Goal: Navigation & Orientation: Find specific page/section

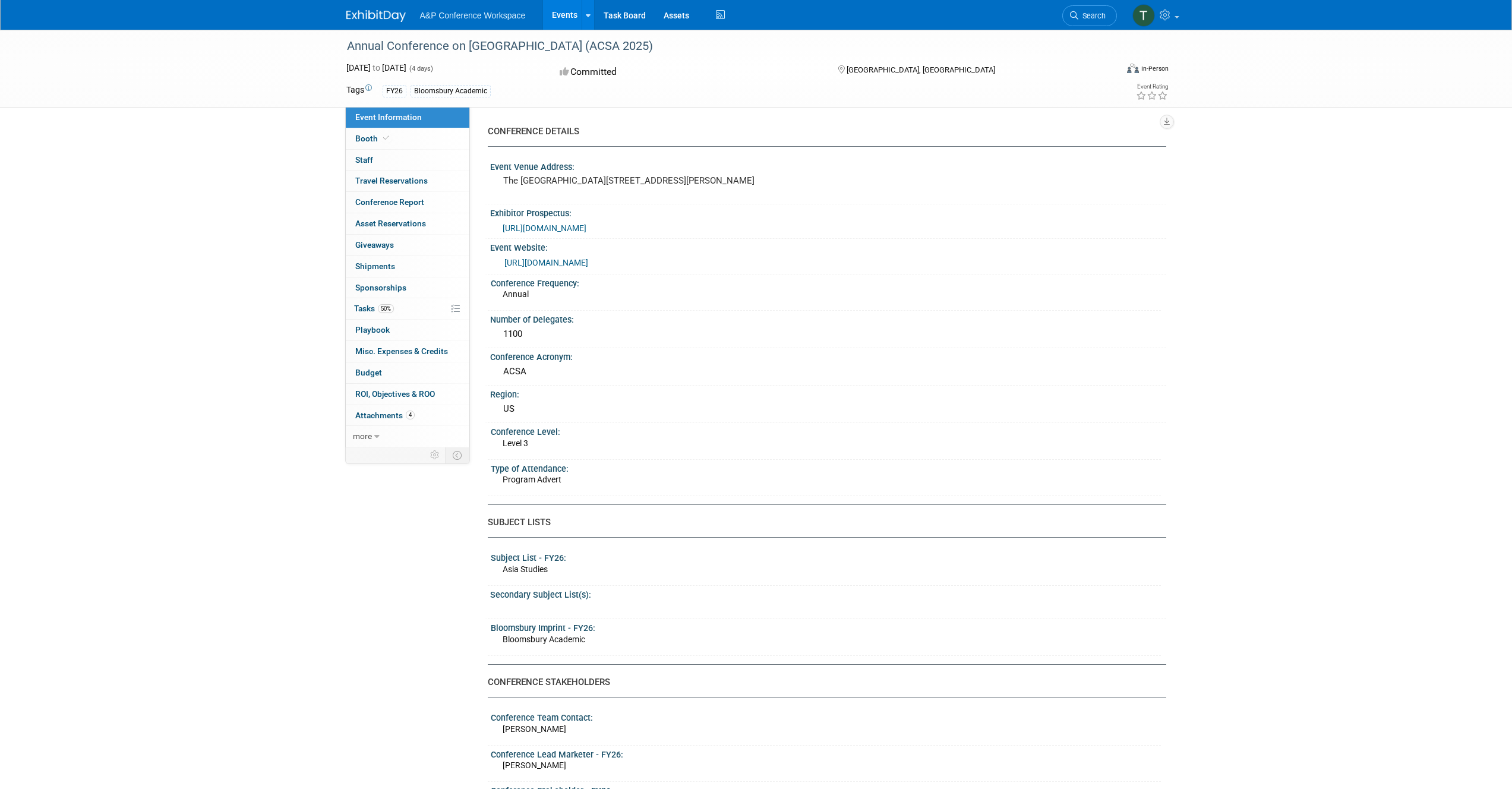
click at [369, 20] on img at bounding box center [375, 16] width 59 height 12
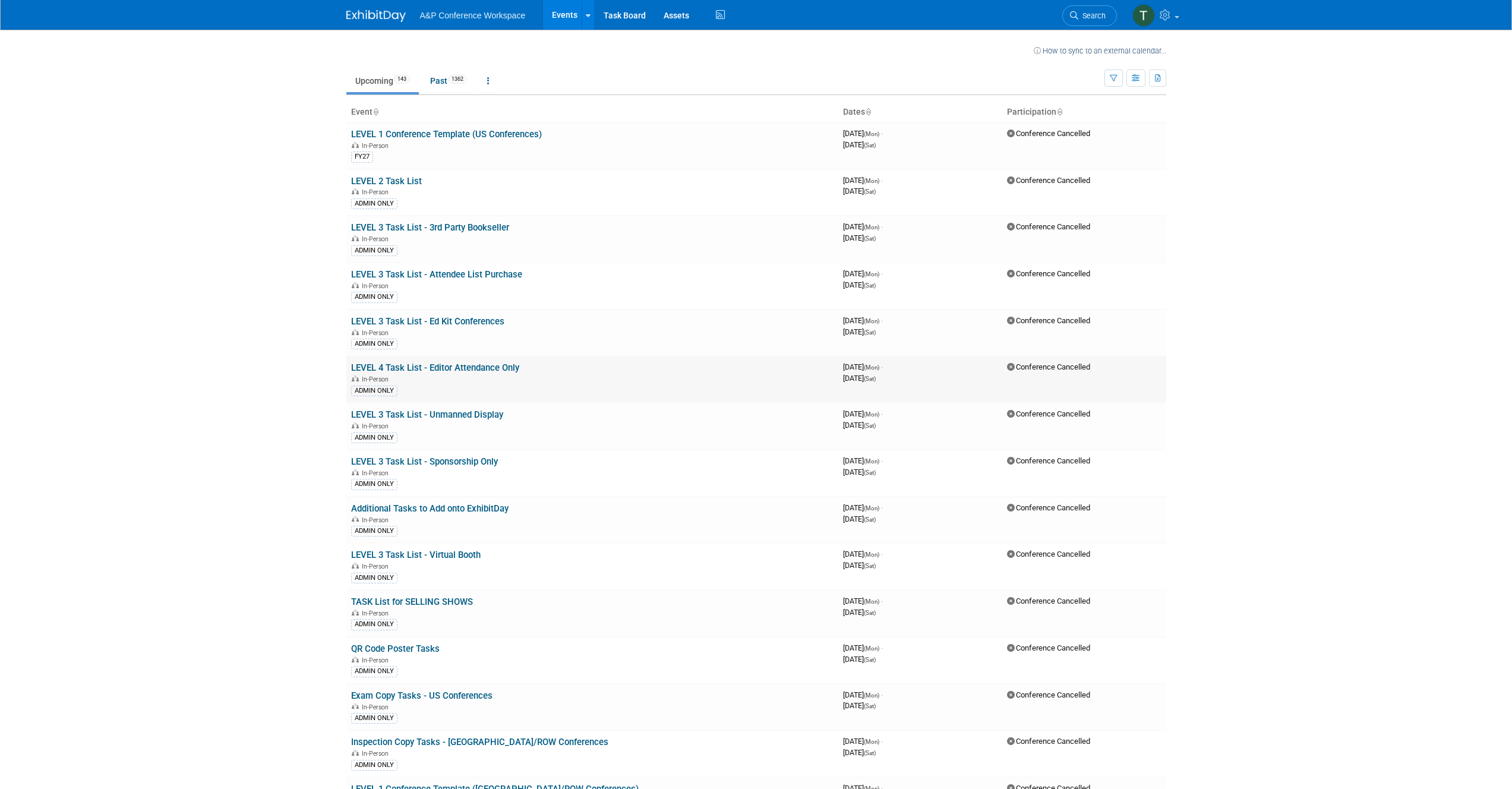
scroll to position [4601, 0]
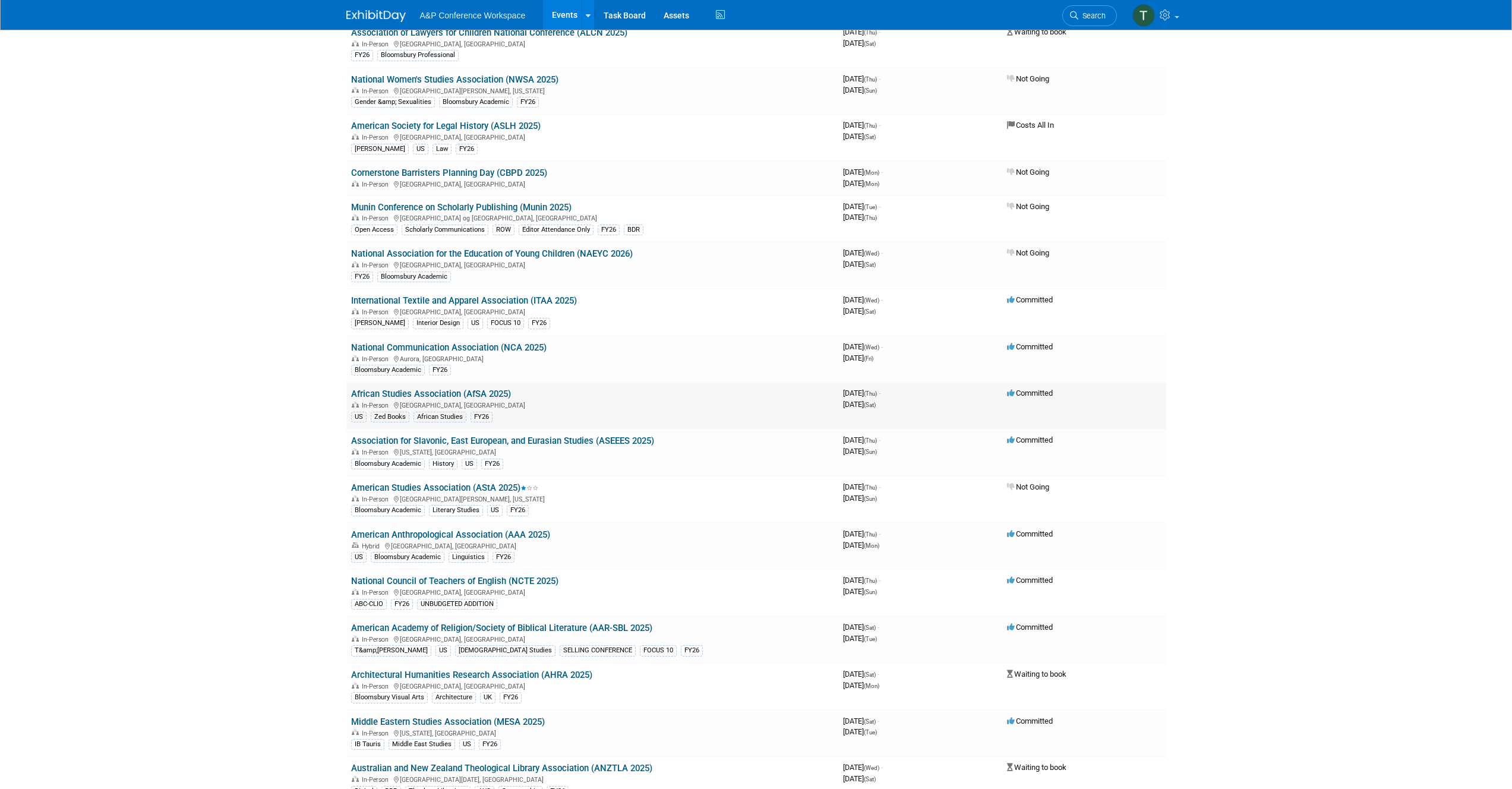
click at [485, 394] on link "African Studies Association (AfSA 2025)" at bounding box center [431, 394] width 160 height 11
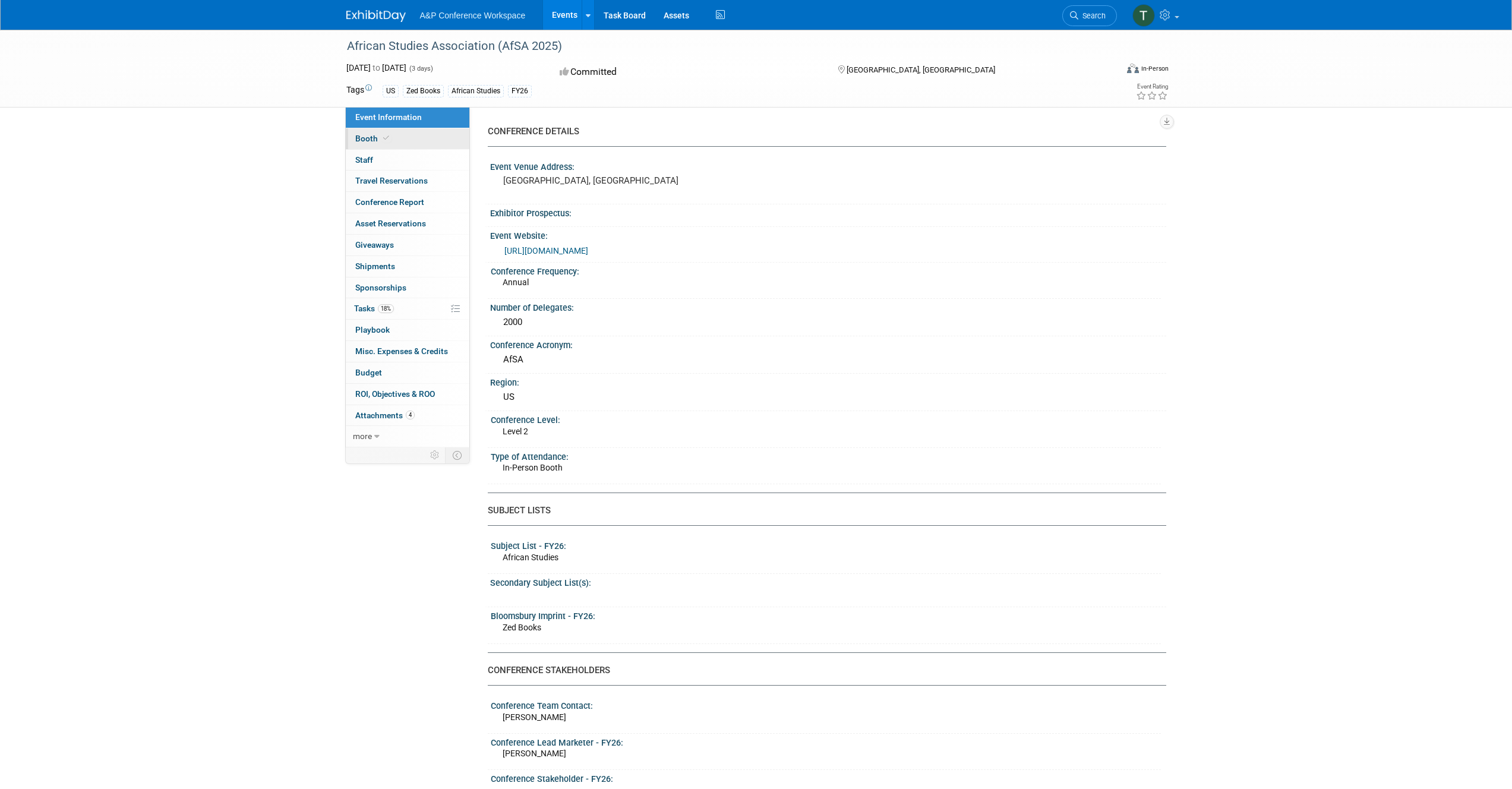
click at [394, 140] on link "Booth" at bounding box center [408, 138] width 124 height 21
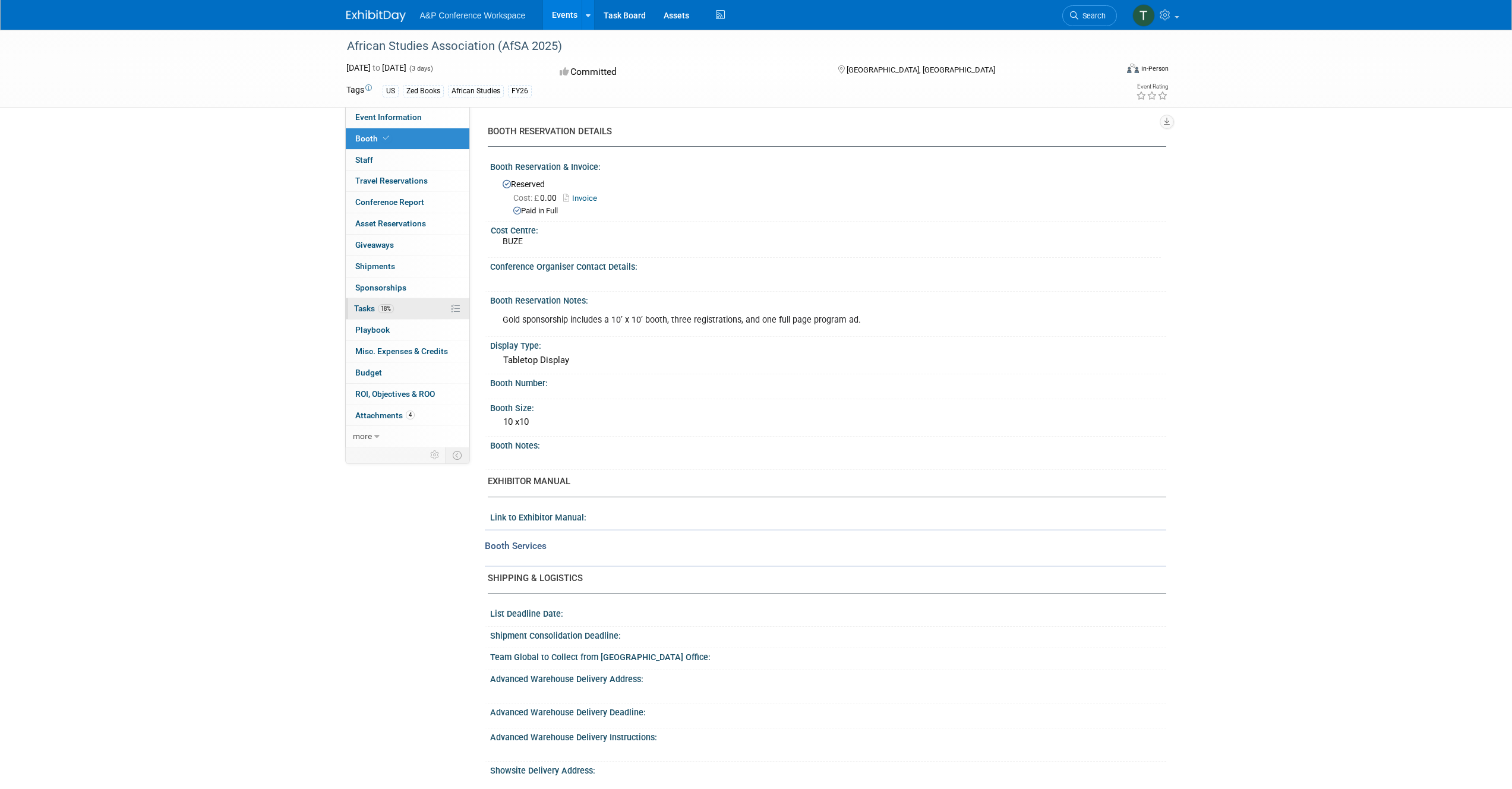
click at [367, 301] on link "18% Tasks 18%" at bounding box center [408, 308] width 124 height 21
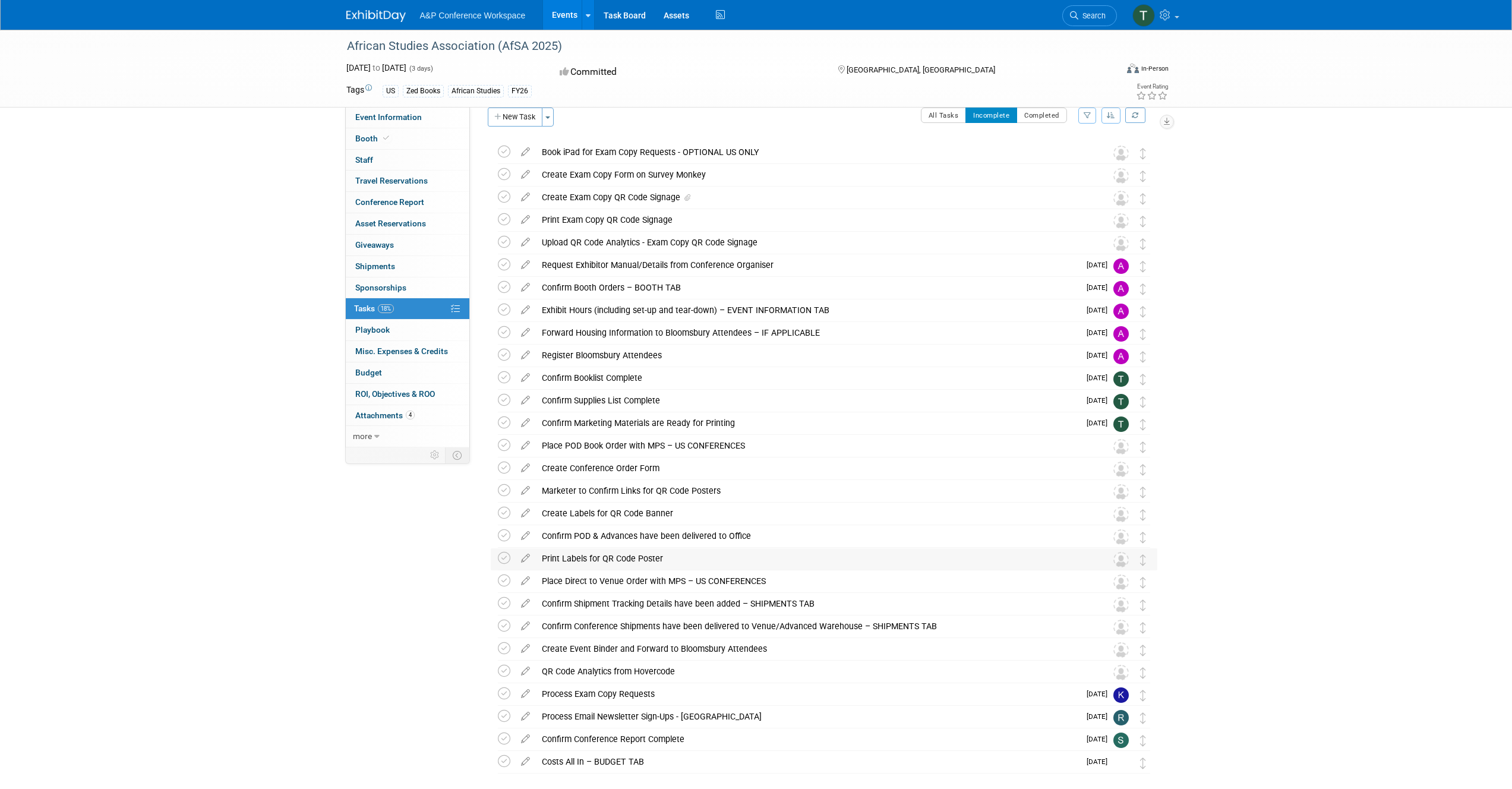
scroll to position [22, 0]
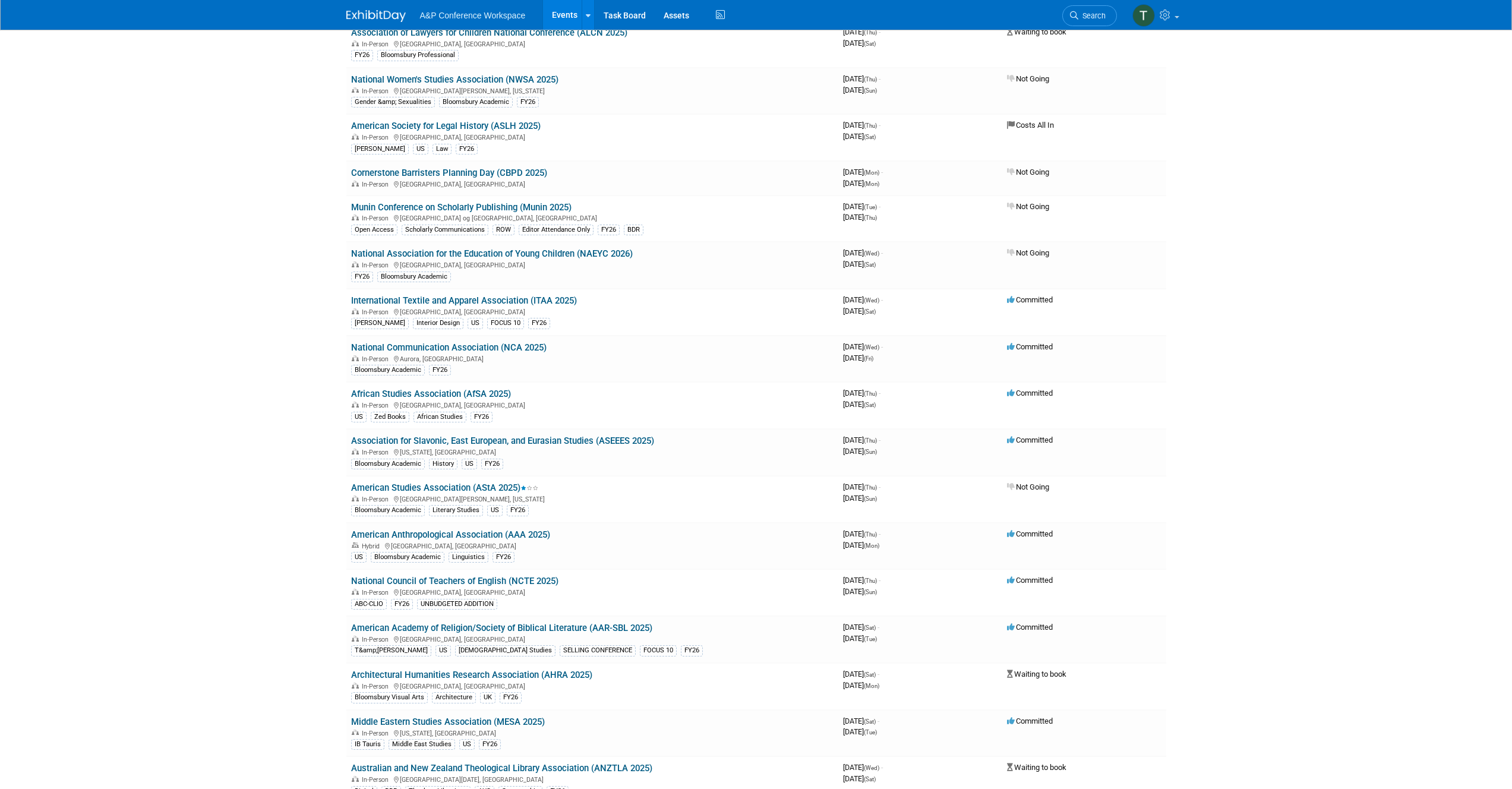
click at [447, 717] on link "Middle Eastern Studies Association (MESA 2025)" at bounding box center [448, 721] width 194 height 11
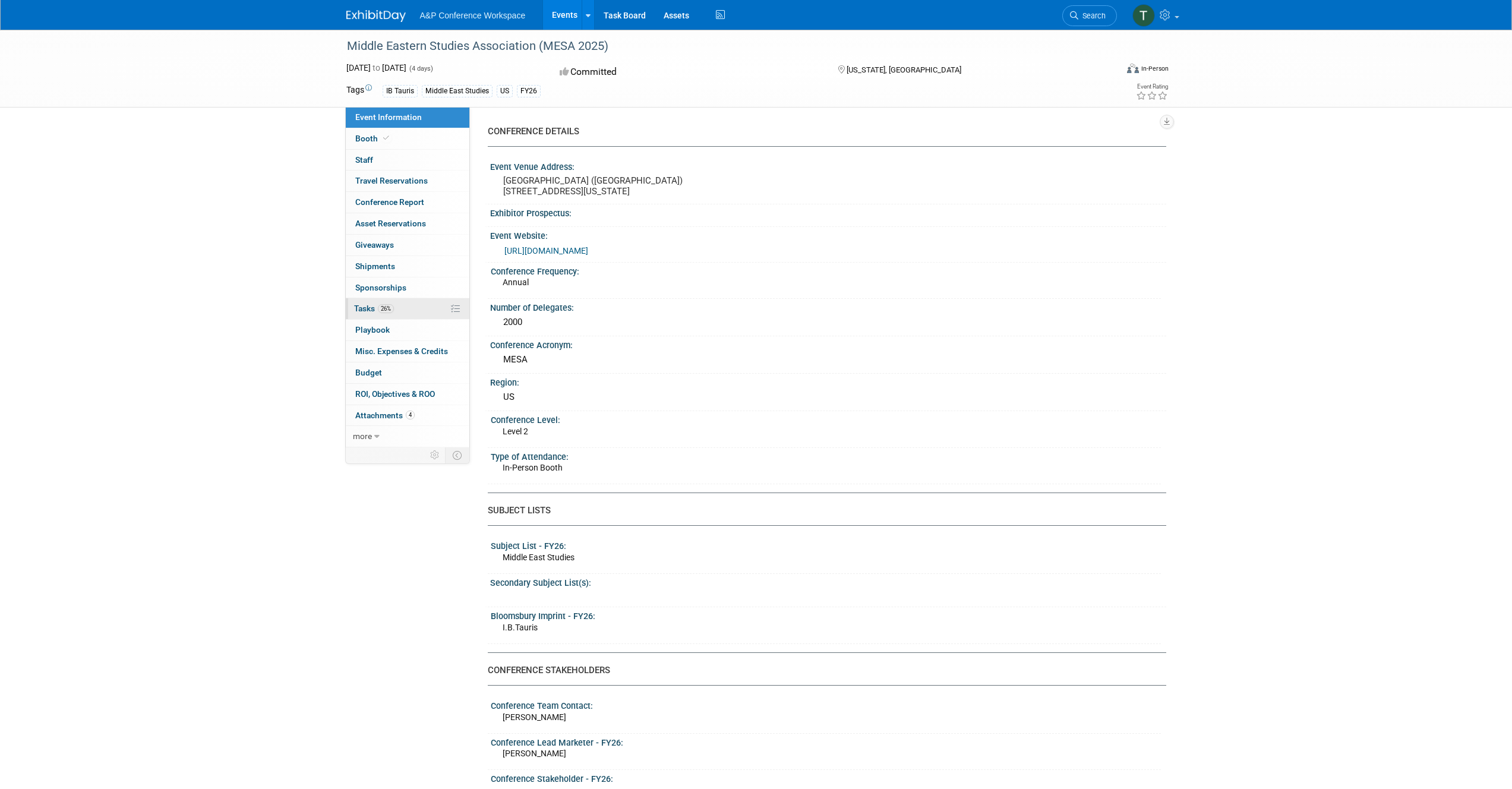
click at [366, 309] on span "Tasks 26%" at bounding box center [374, 308] width 40 height 10
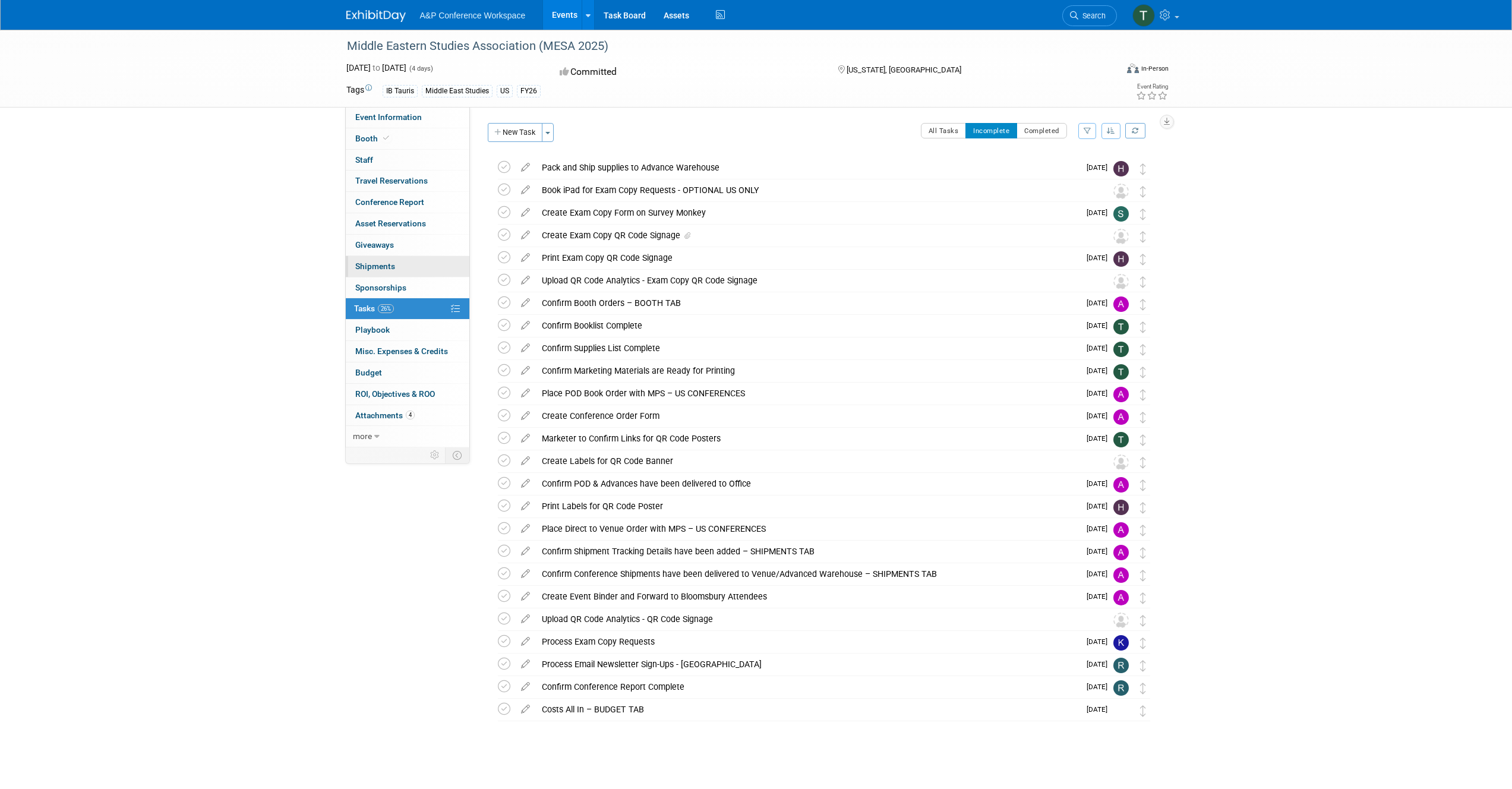
click at [381, 270] on span "Shipments 0" at bounding box center [375, 266] width 40 height 10
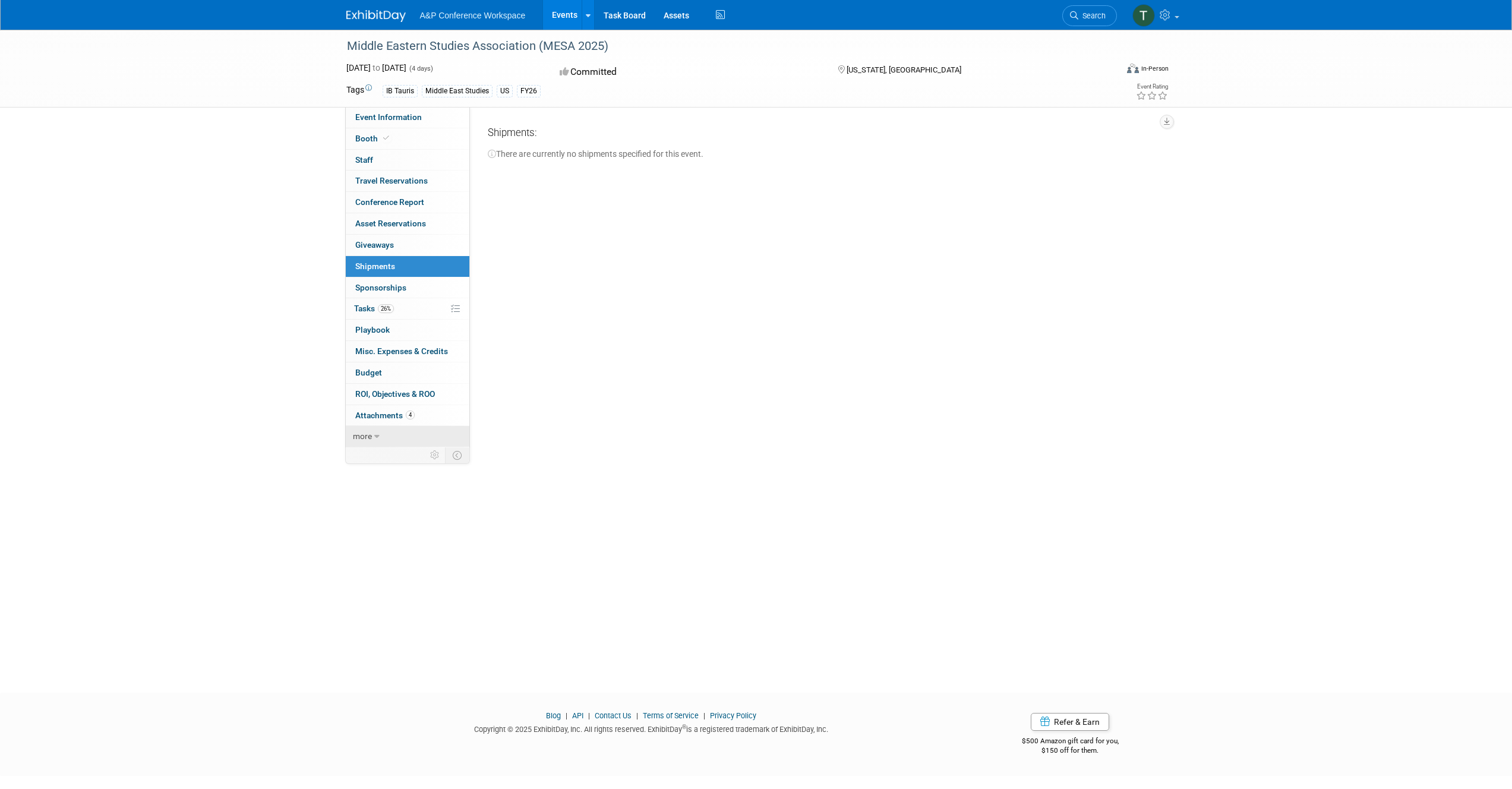
click at [365, 431] on span "more" at bounding box center [363, 436] width 19 height 10
click at [383, 136] on icon at bounding box center [386, 138] width 6 height 6
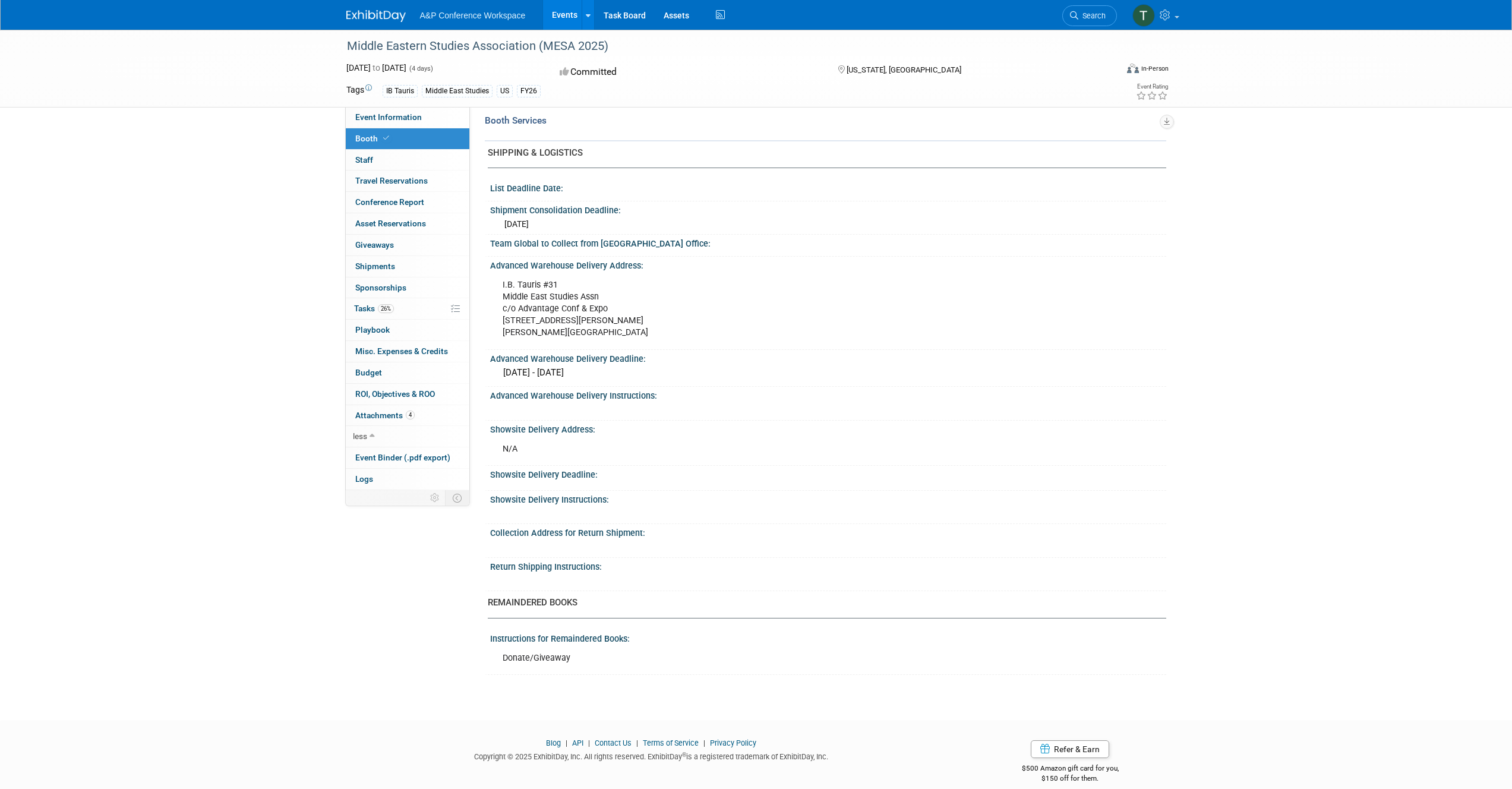
scroll to position [500, 0]
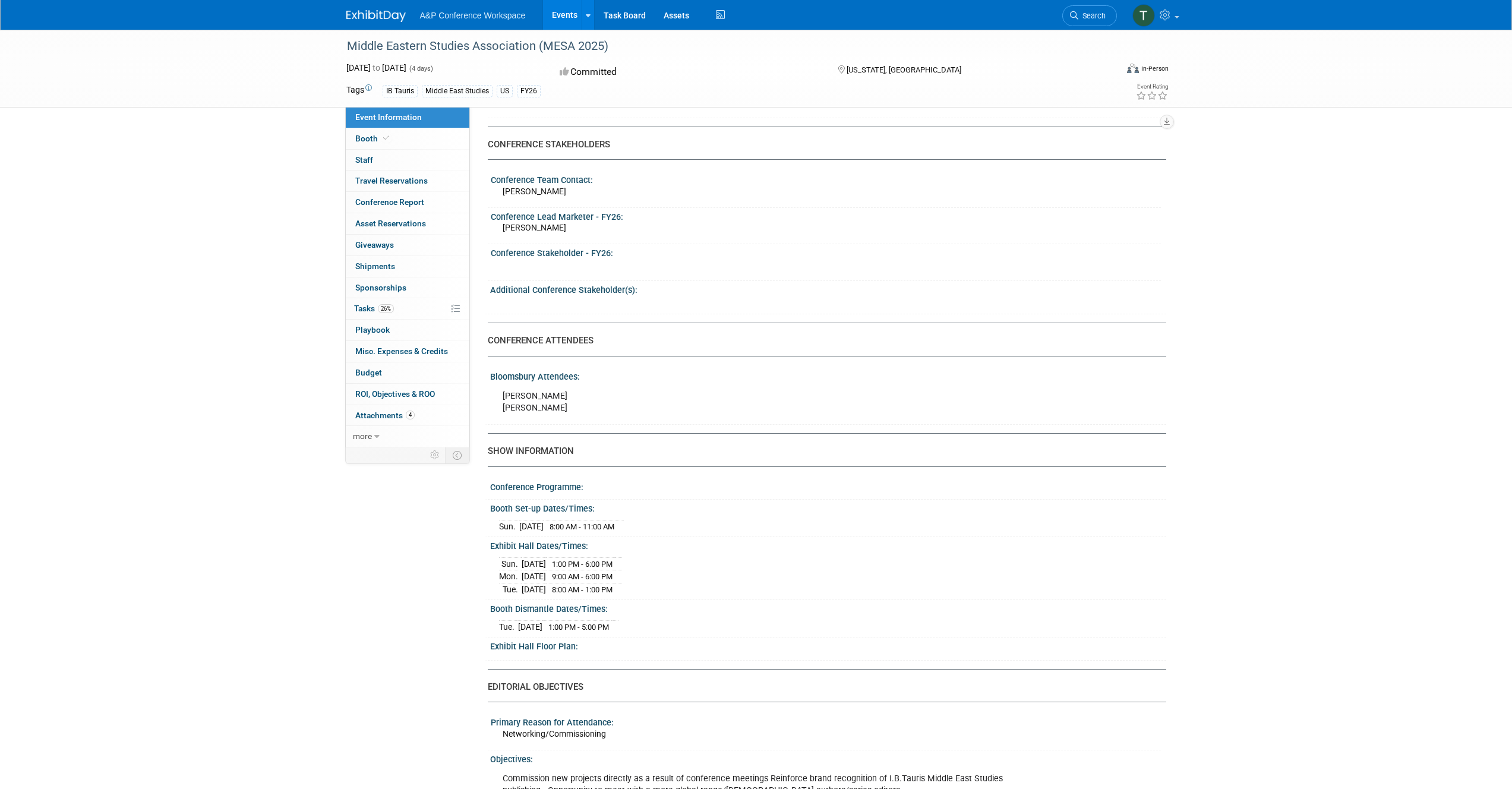
scroll to position [273, 0]
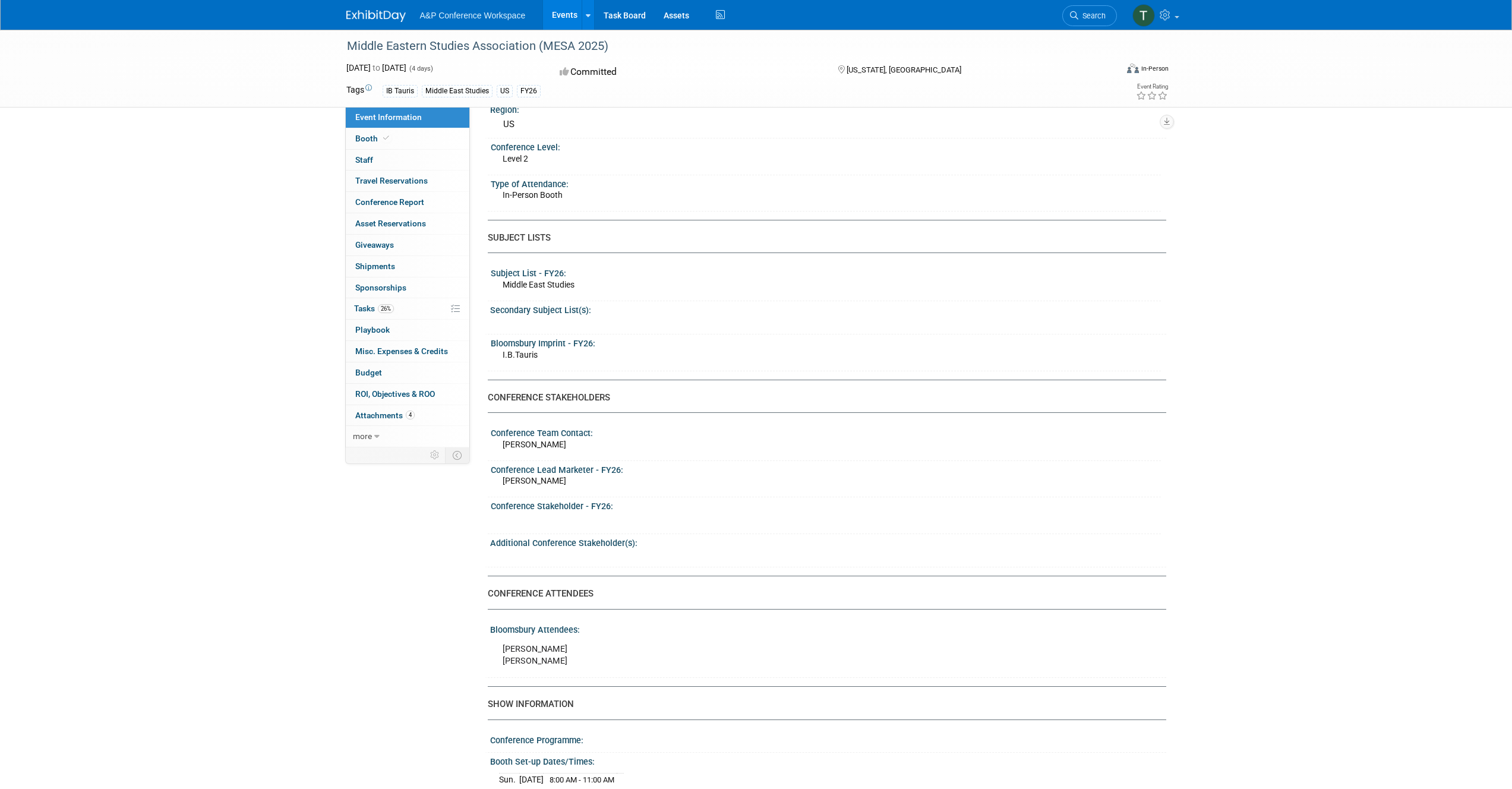
click at [395, 10] on img at bounding box center [375, 16] width 59 height 12
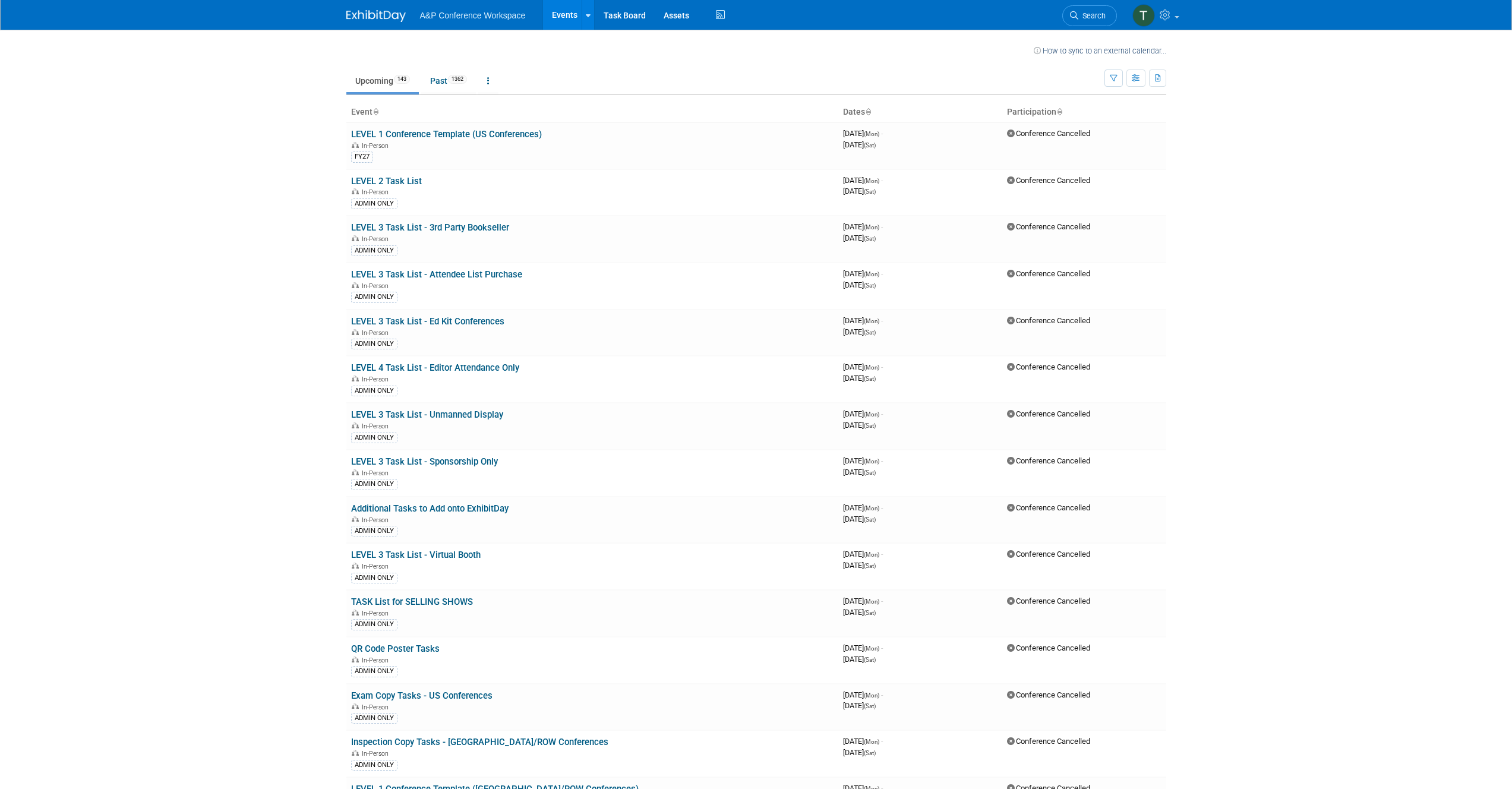
click at [244, 279] on body "A&P Conference Workspace Events Recently Viewed Events: Middle Eastern Studies …" at bounding box center [756, 394] width 1512 height 789
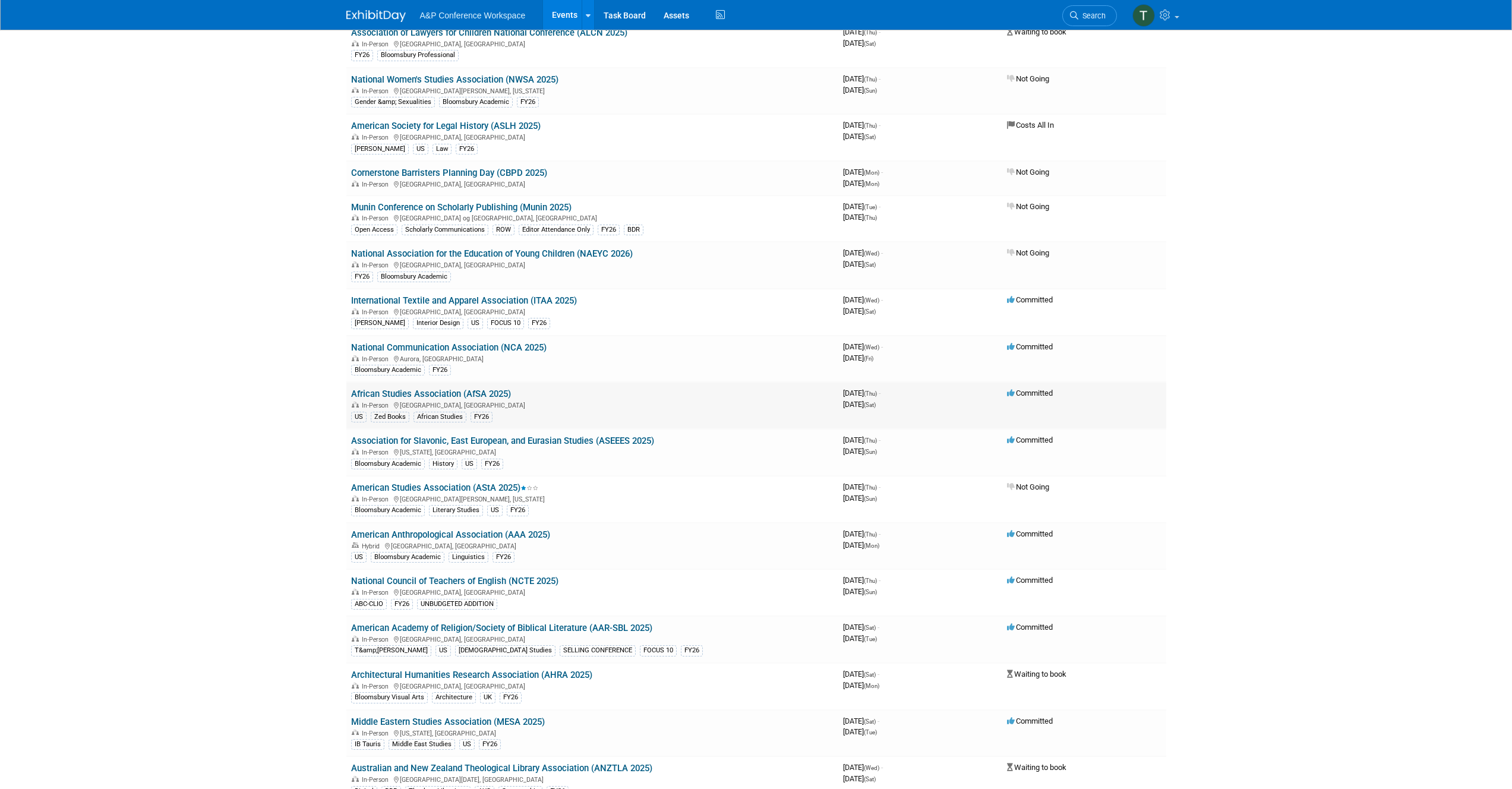
click at [423, 398] on link "African Studies Association (AfSA 2025)" at bounding box center [431, 394] width 160 height 11
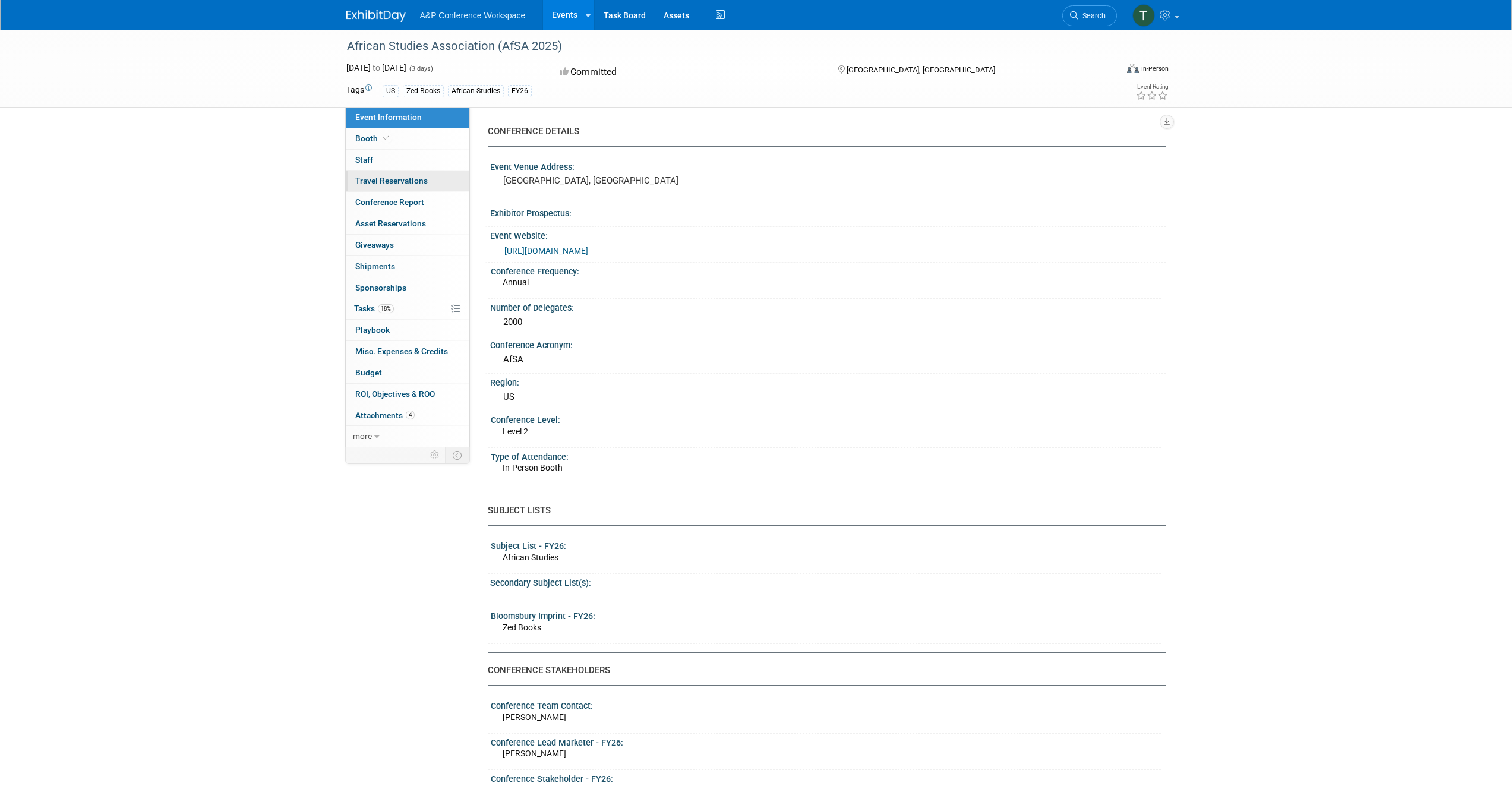
click at [371, 171] on link "0 Travel Reservations 0" at bounding box center [408, 181] width 124 height 21
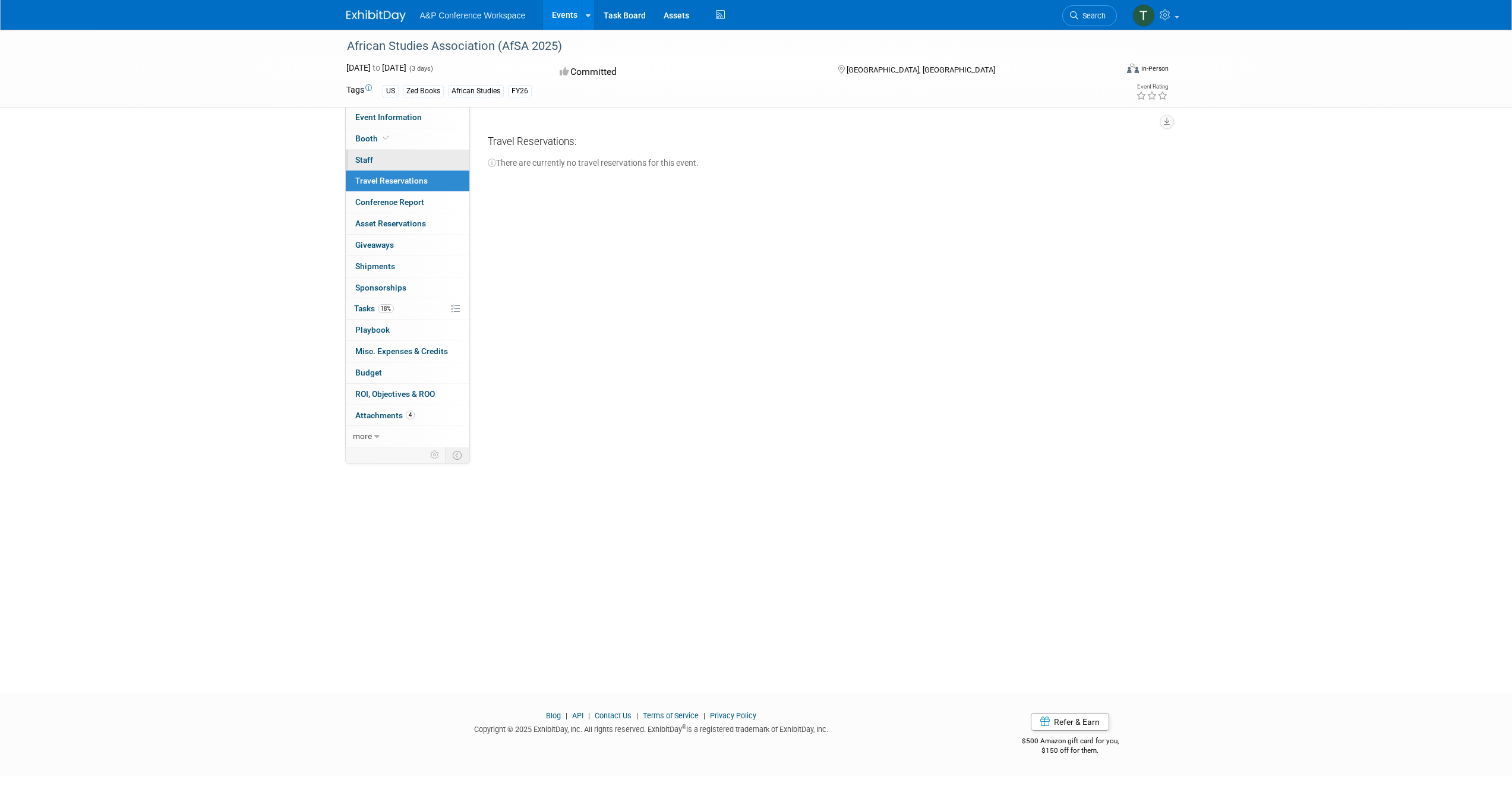
click at [374, 159] on link "0 Staff 0" at bounding box center [408, 160] width 124 height 21
click at [377, 437] on icon at bounding box center [377, 437] width 5 height 8
click at [377, 437] on link "less" at bounding box center [408, 436] width 124 height 21
click at [376, 305] on span "Tasks 18%" at bounding box center [374, 308] width 40 height 10
